Goal: Information Seeking & Learning: Learn about a topic

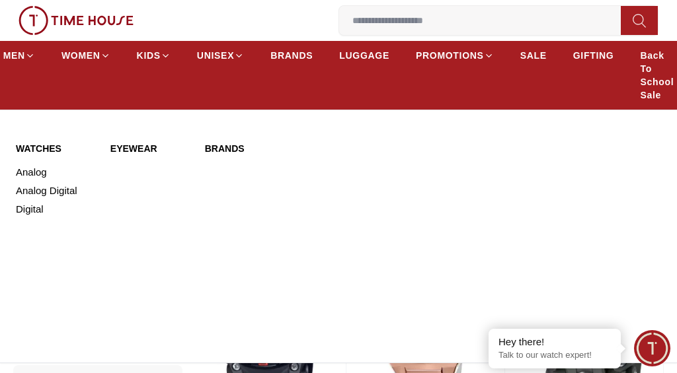
scroll to position [412, 0]
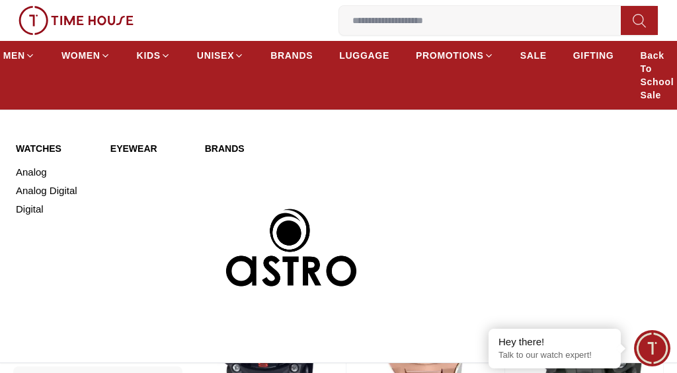
click at [579, 256] on div "WATCHES Analog Analog Digital Digital Eyewear Brands" at bounding box center [338, 239] width 645 height 194
click at [186, 302] on div "Eyewear" at bounding box center [149, 239] width 79 height 194
click at [48, 176] on link "Analog" at bounding box center [55, 172] width 79 height 18
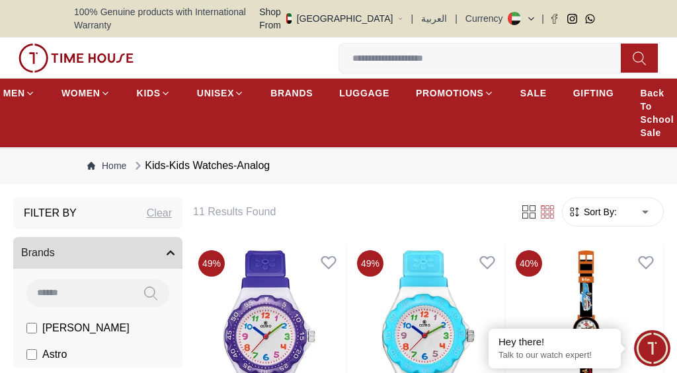
click at [300, 87] on span "BRANDS" at bounding box center [291, 93] width 42 height 13
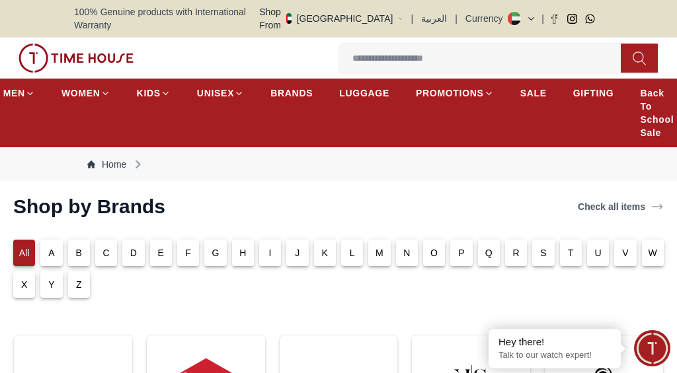
click at [219, 246] on p "G" at bounding box center [214, 252] width 7 height 13
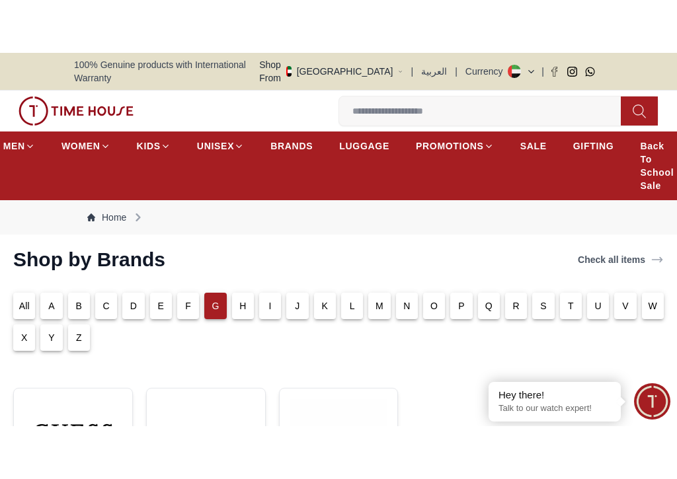
scroll to position [123, 0]
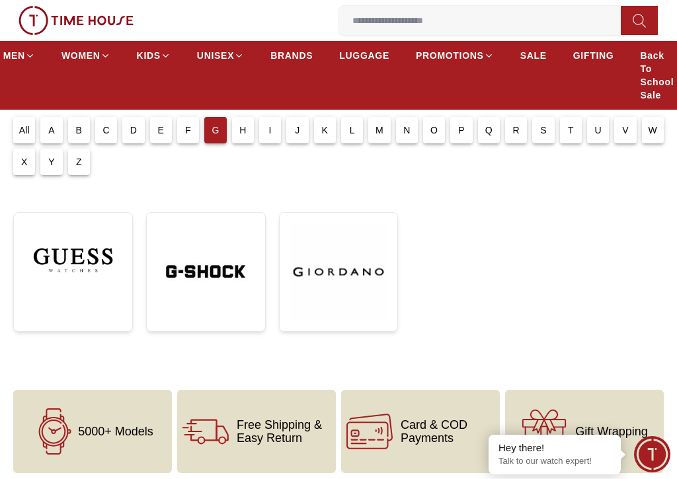
click at [216, 272] on img at bounding box center [205, 271] width 97 height 97
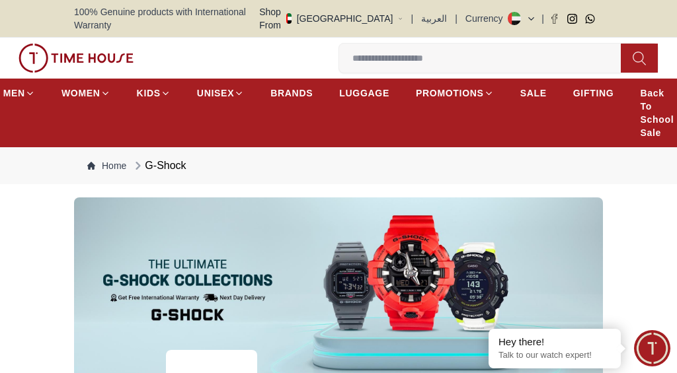
click at [500, 55] on input at bounding box center [485, 58] width 292 height 26
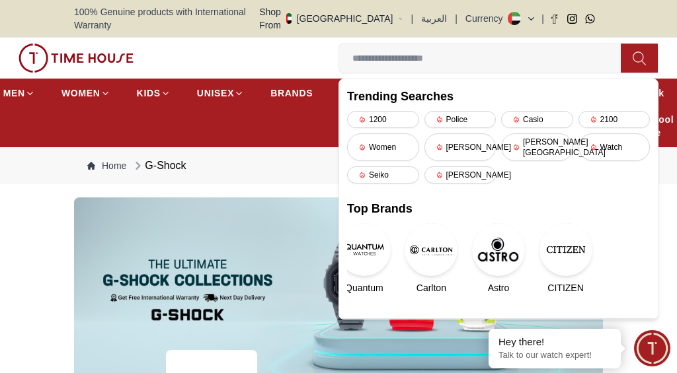
click at [459, 55] on input at bounding box center [485, 58] width 292 height 26
type input "**********"
click at [642, 51] on icon at bounding box center [638, 58] width 13 height 15
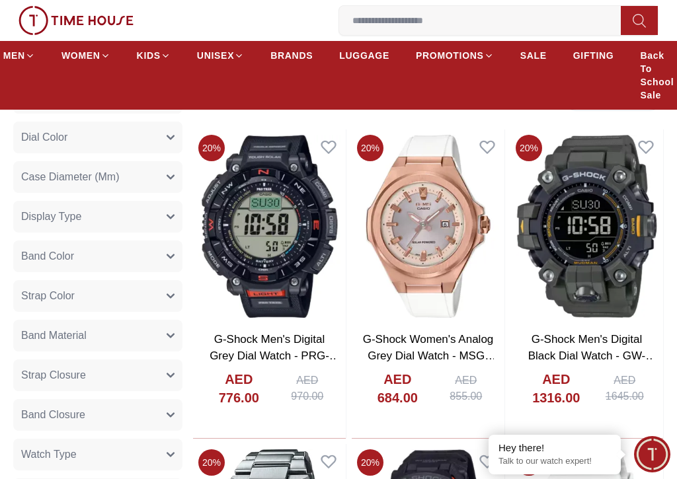
scroll to position [501, 0]
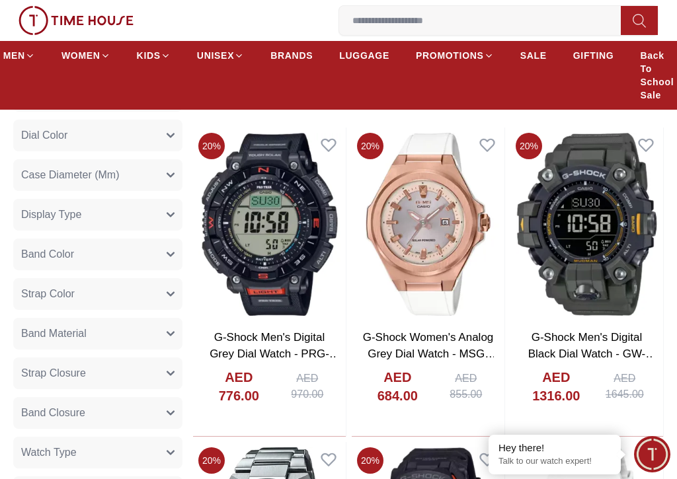
click at [165, 373] on button "Band Closure" at bounding box center [97, 413] width 169 height 32
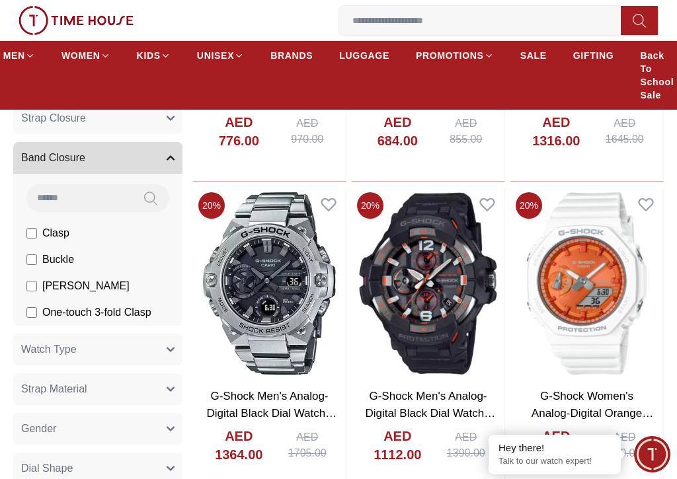
scroll to position [756, 0]
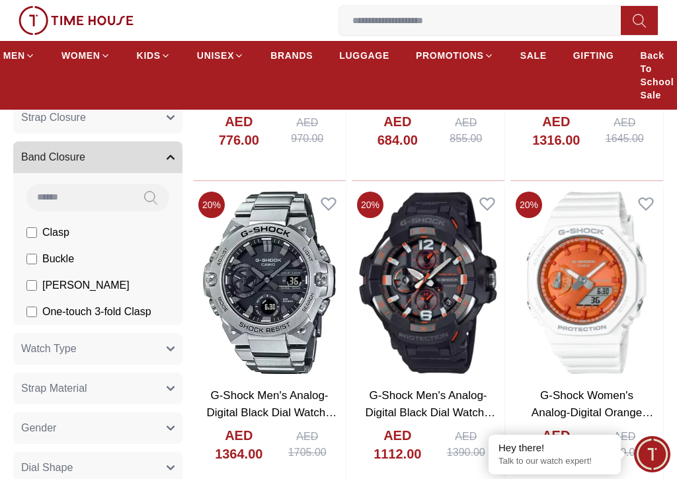
click at [162, 333] on button "Watch Type" at bounding box center [97, 349] width 169 height 32
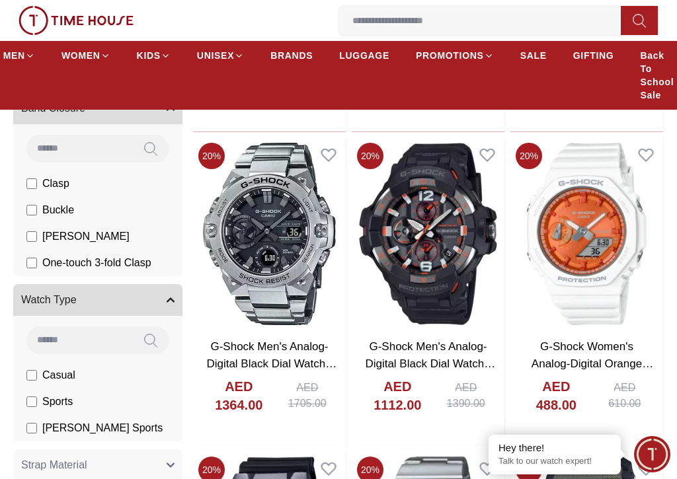
scroll to position [809, 0]
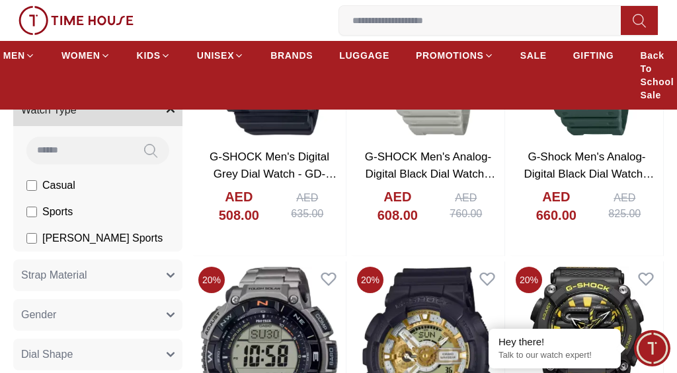
scroll to position [994, 0]
click at [0, 0] on li "[PERSON_NAME] Sports" at bounding box center [0, 0] width 0 height 0
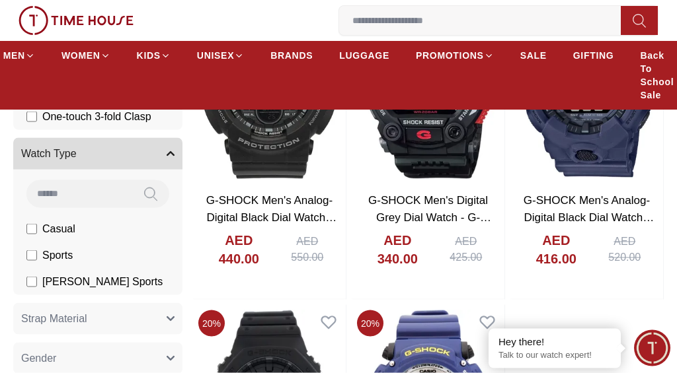
scroll to position [952, 0]
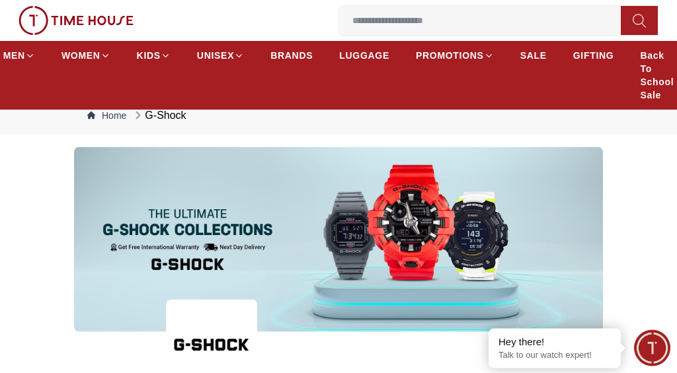
scroll to position [28, 0]
